Goal: Transaction & Acquisition: Register for event/course

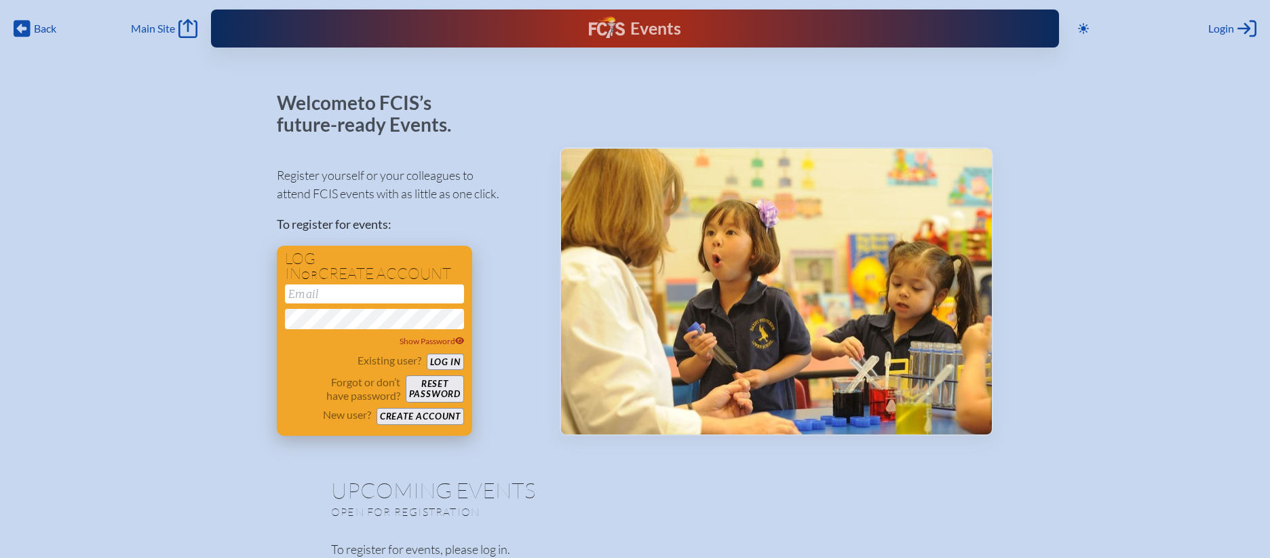
type input "[EMAIL_ADDRESS][DOMAIN_NAME]"
click at [450, 366] on button "Log in" at bounding box center [445, 361] width 37 height 17
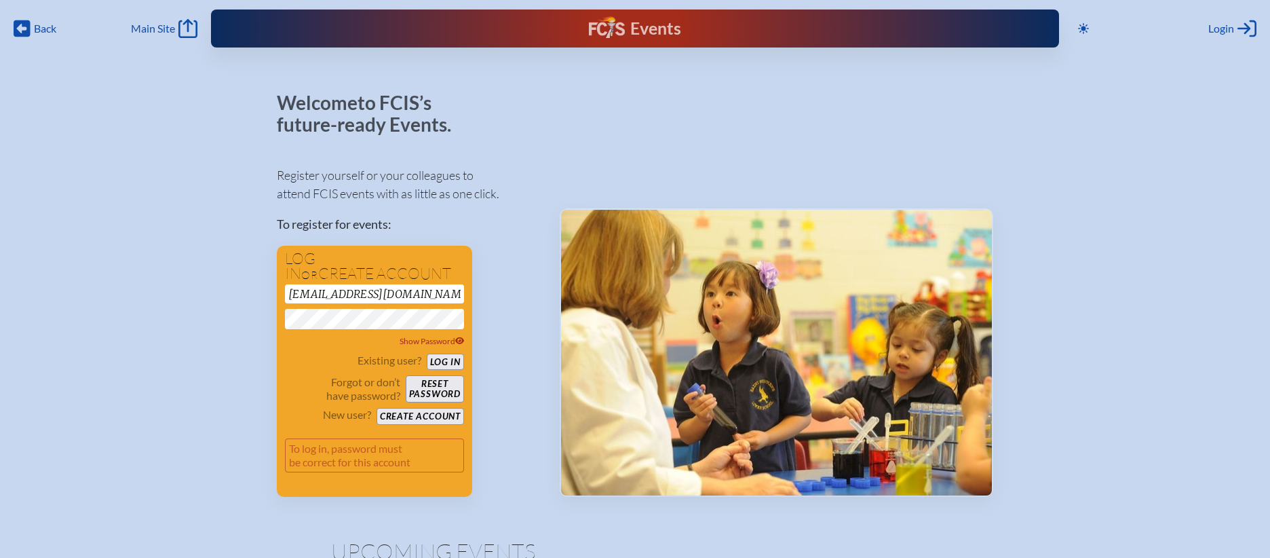
click at [511, 276] on div "Register yourself or your colleagues to attend FCIS events with as little as on…" at bounding box center [407, 325] width 261 height 343
click at [459, 361] on button "Log in" at bounding box center [445, 361] width 37 height 17
